Goal: Information Seeking & Learning: Learn about a topic

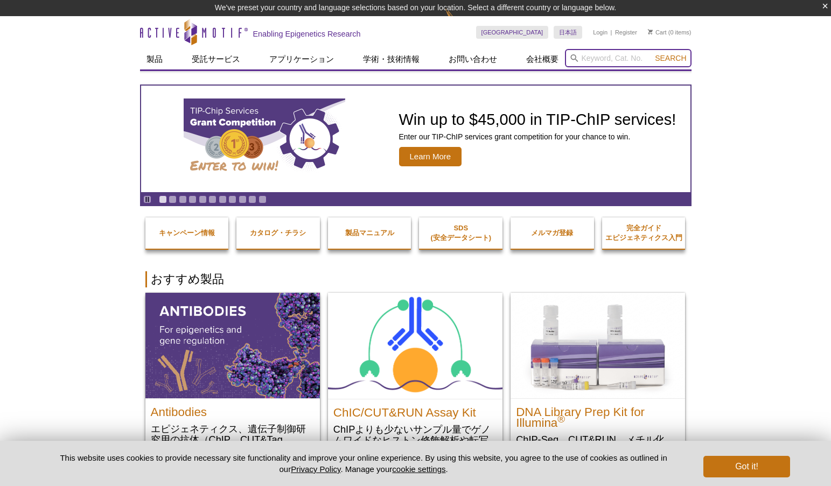
drag, startPoint x: 591, startPoint y: 62, endPoint x: 783, endPoint y: 230, distance: 255.6
click at [592, 62] on input "search" at bounding box center [628, 58] width 126 height 18
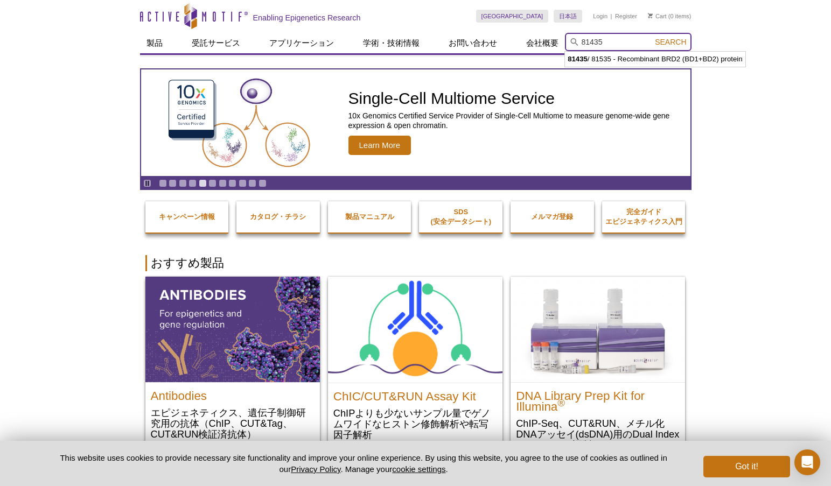
type input "81435"
click at [651, 37] on button "Search" at bounding box center [670, 42] width 38 height 10
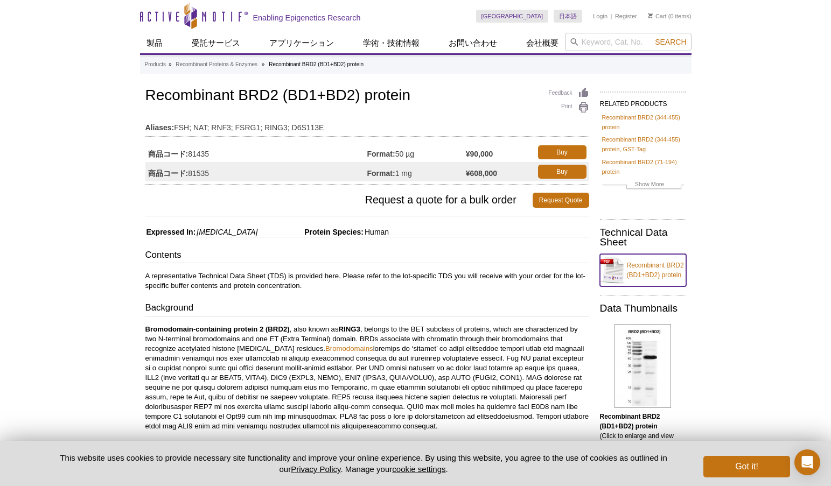
click at [643, 269] on link "Recombinant BRD2 (BD1+BD2) protein" at bounding box center [643, 270] width 86 height 32
